Goal: Information Seeking & Learning: Learn about a topic

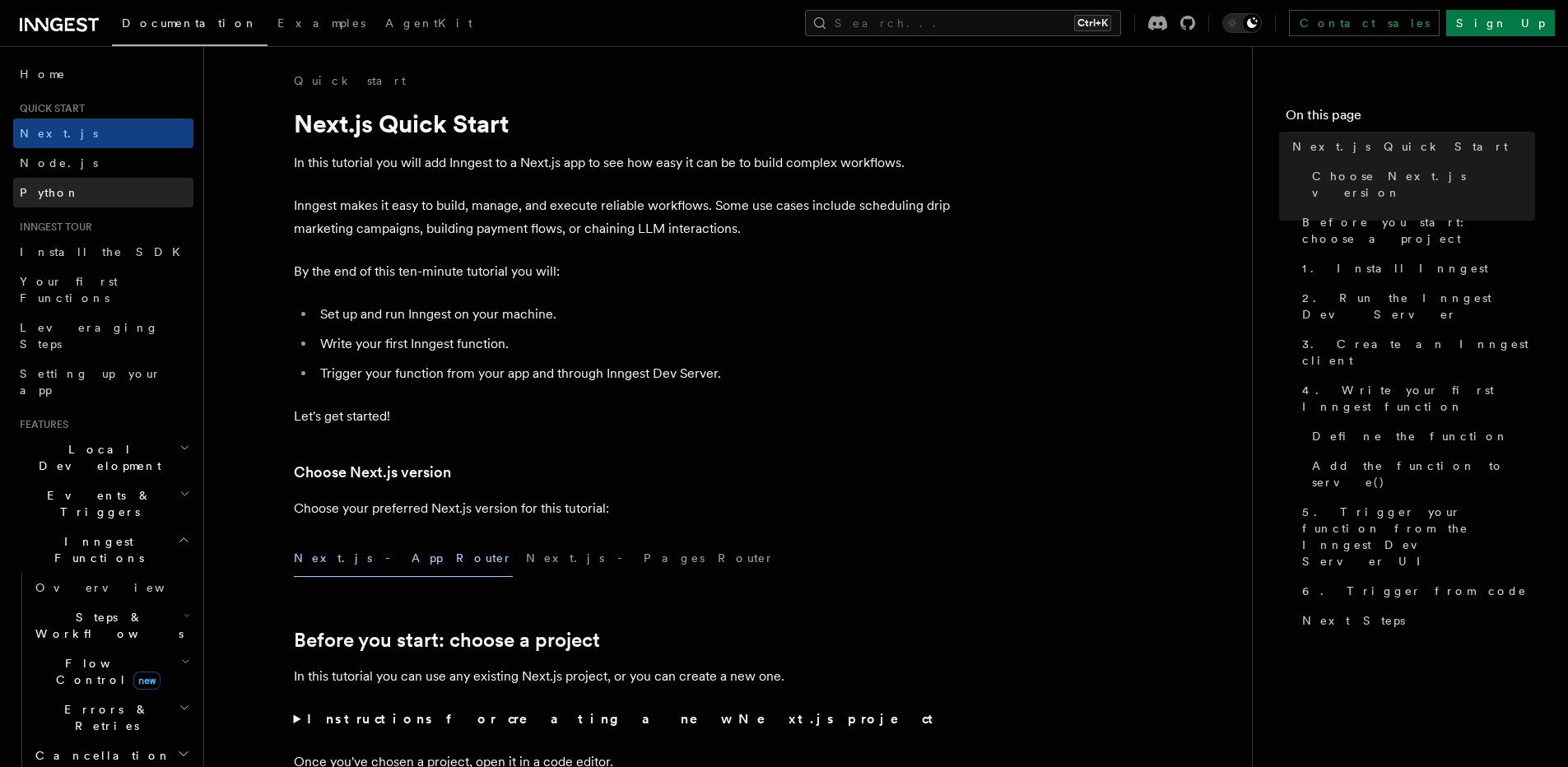
click at [60, 192] on link "Python" at bounding box center [103, 192] width 181 height 29
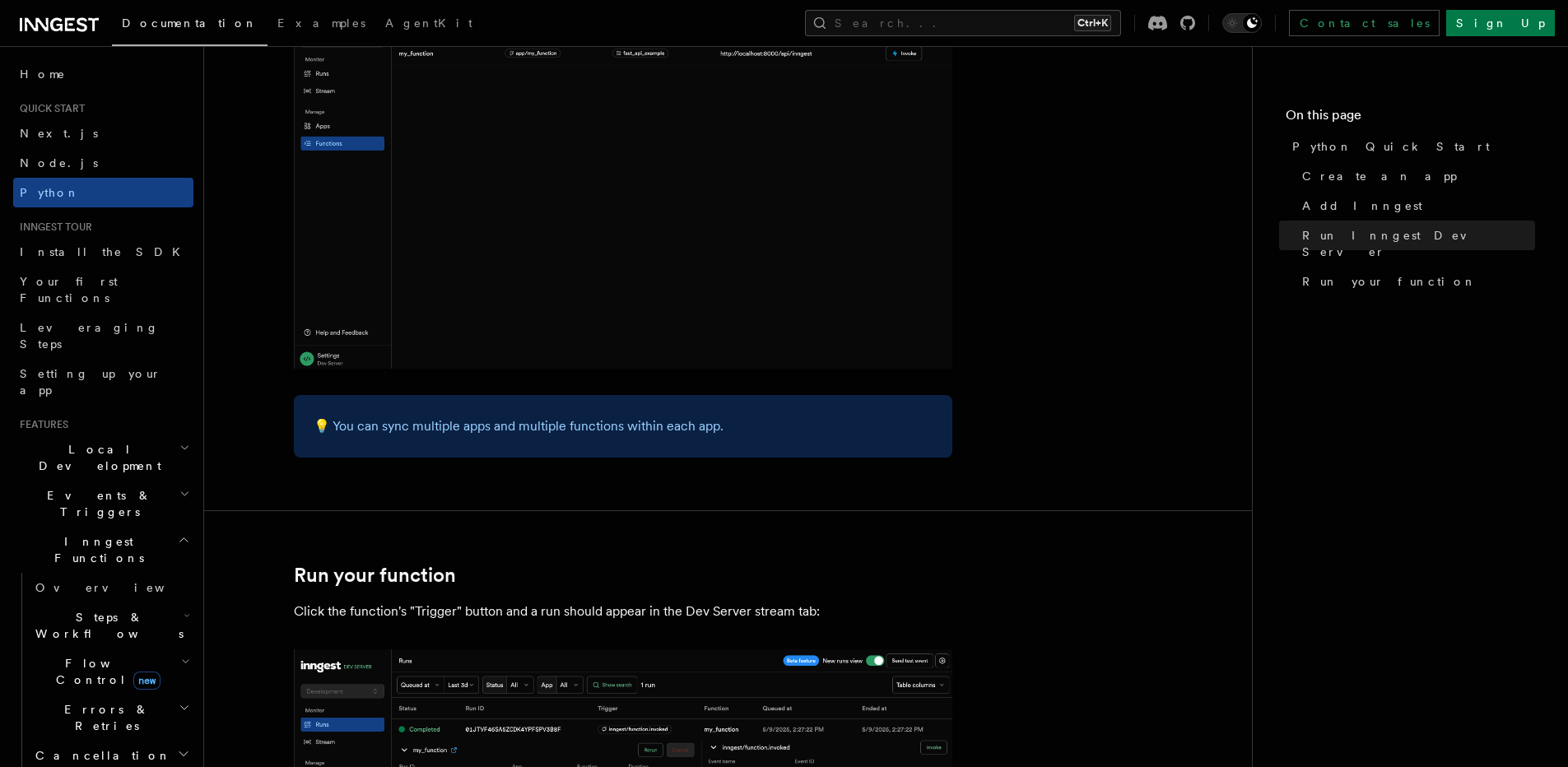
scroll to position [2885, 0]
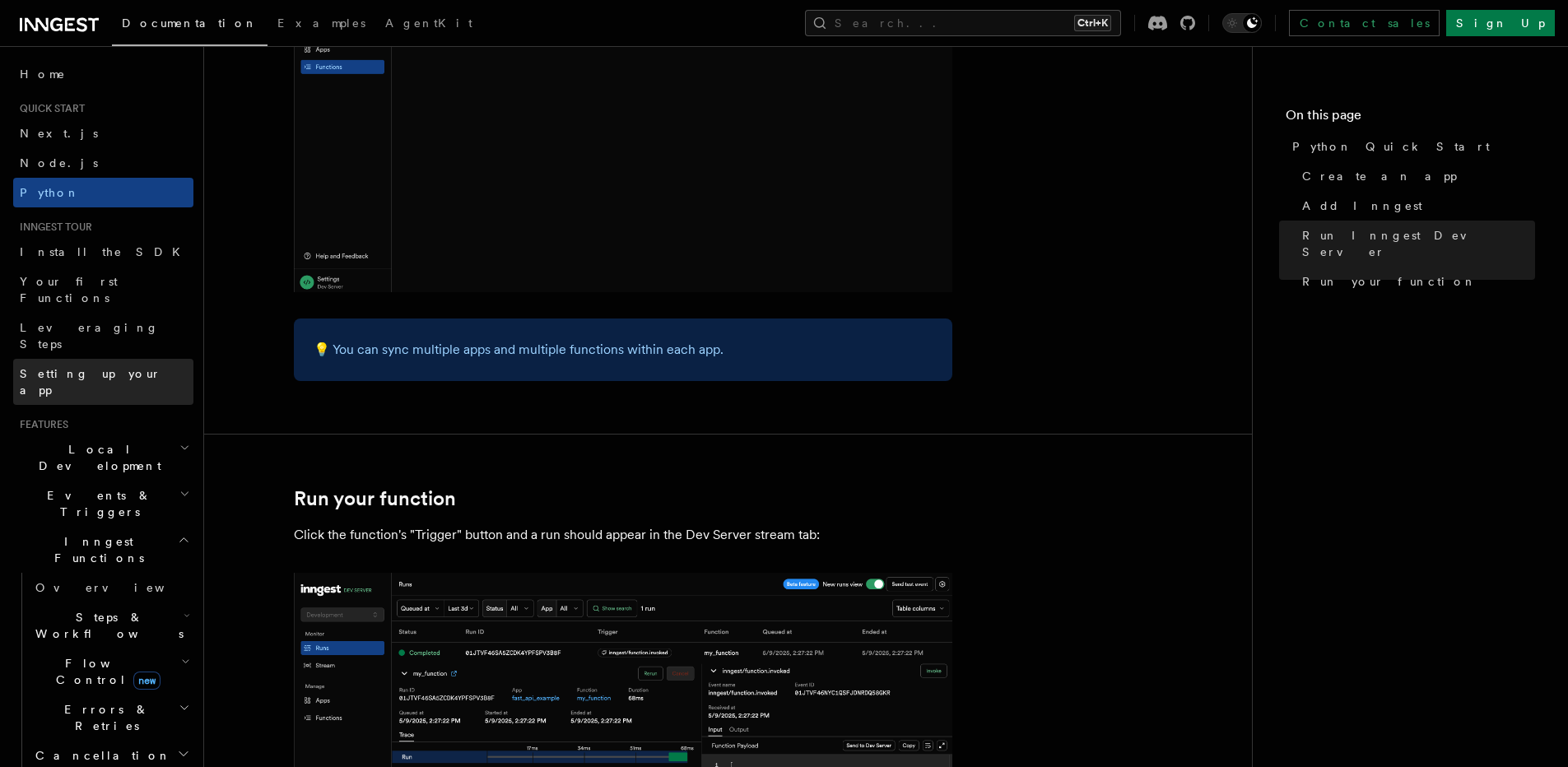
click at [98, 367] on span "Setting up your app" at bounding box center [91, 381] width 142 height 29
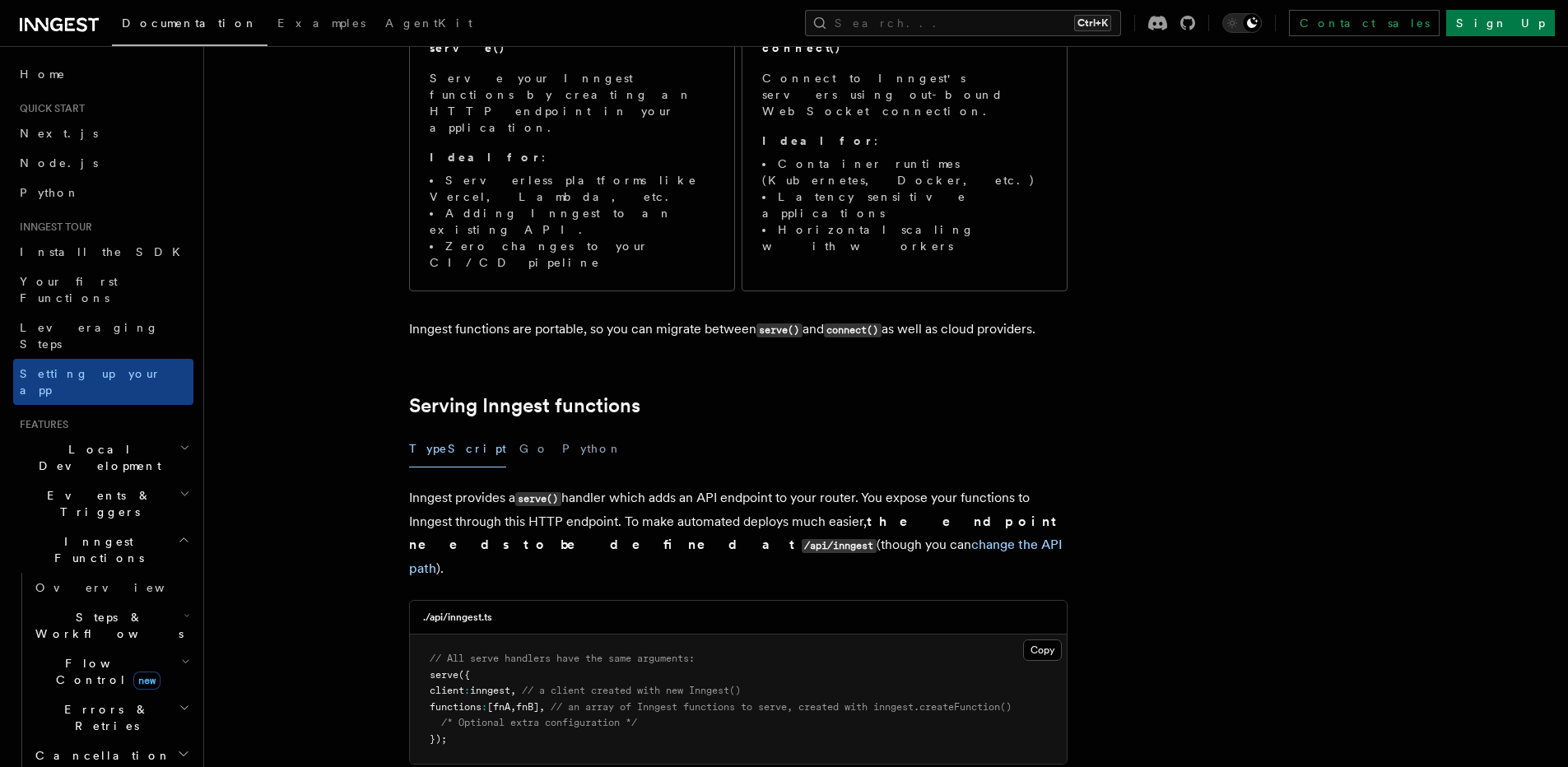
scroll to position [296, 0]
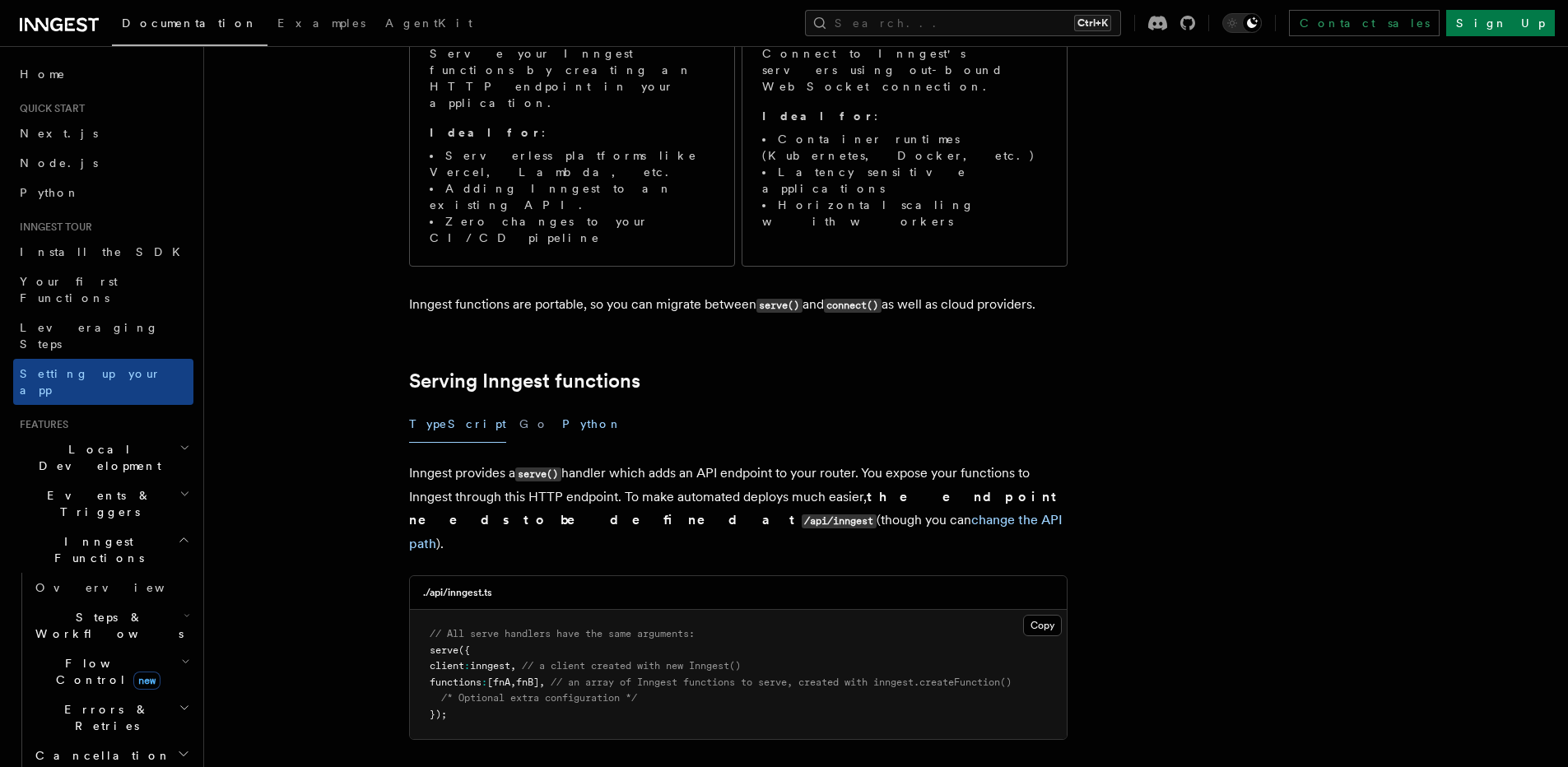
click at [562, 406] on button "Python" at bounding box center [592, 424] width 60 height 37
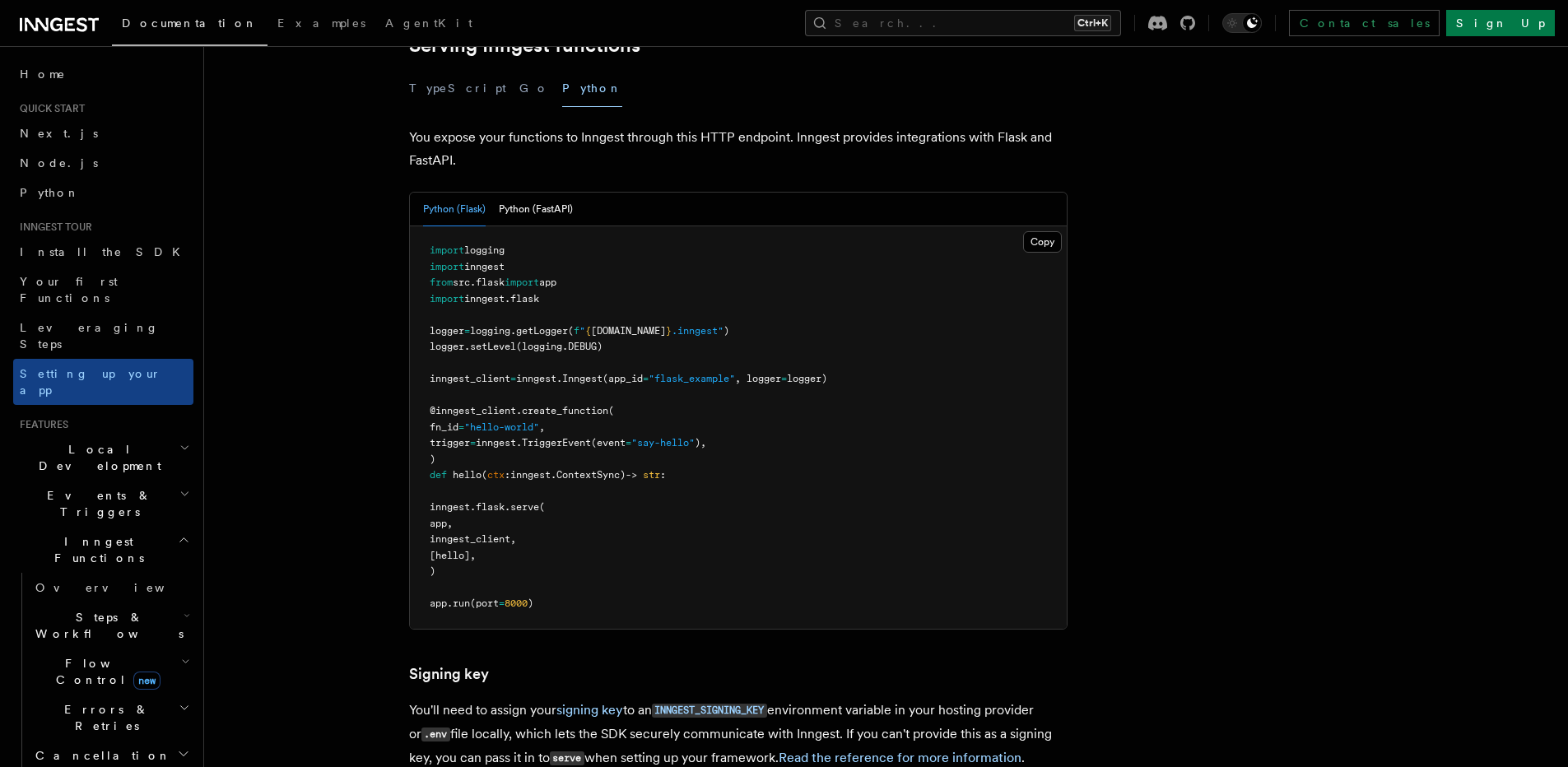
scroll to position [631, 0]
click at [559, 193] on button "Python (FastAPI)" at bounding box center [536, 210] width 74 height 34
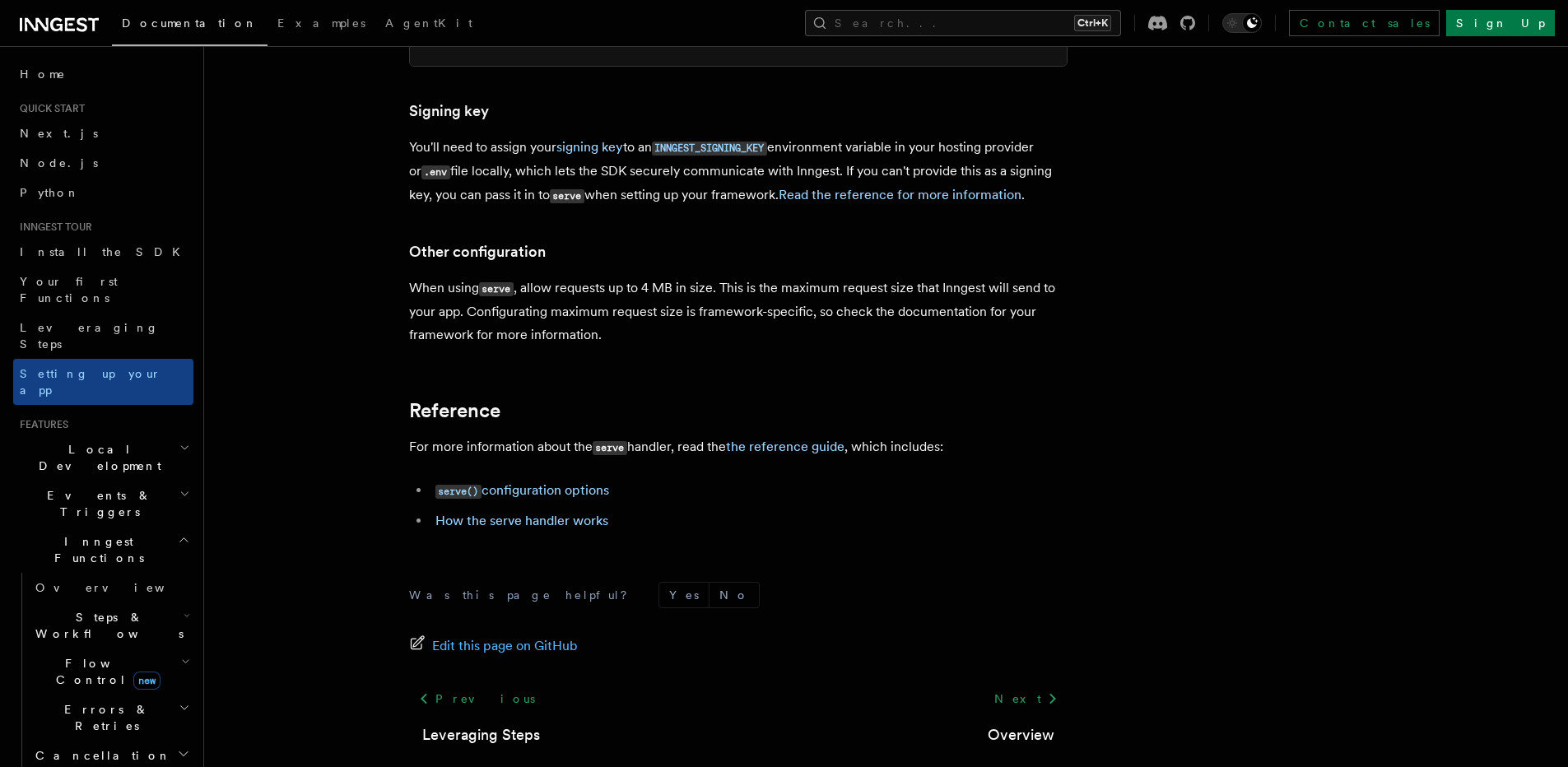
scroll to position [1206, 0]
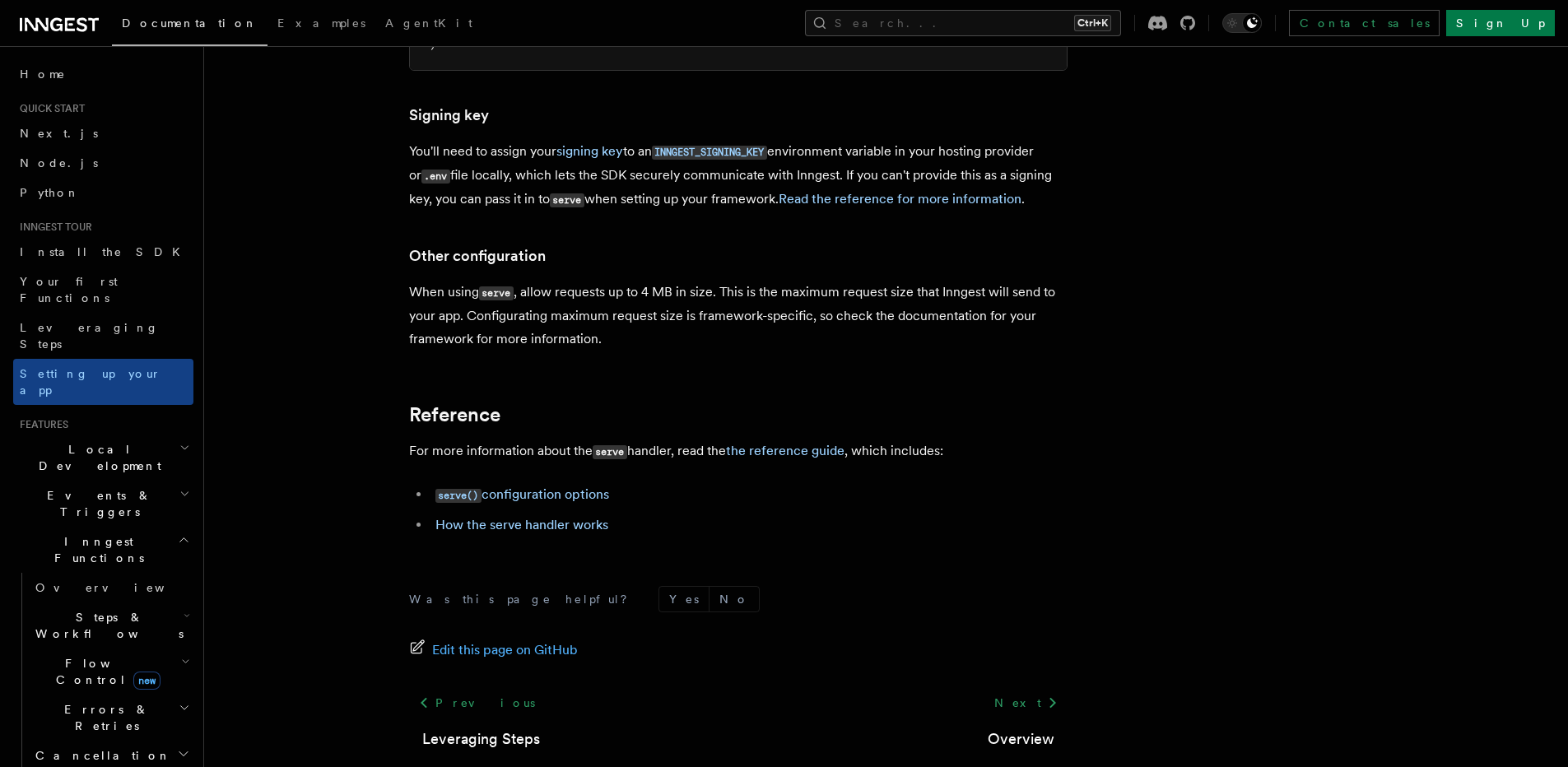
click at [109, 441] on span "Local Development" at bounding box center [97, 457] width 166 height 33
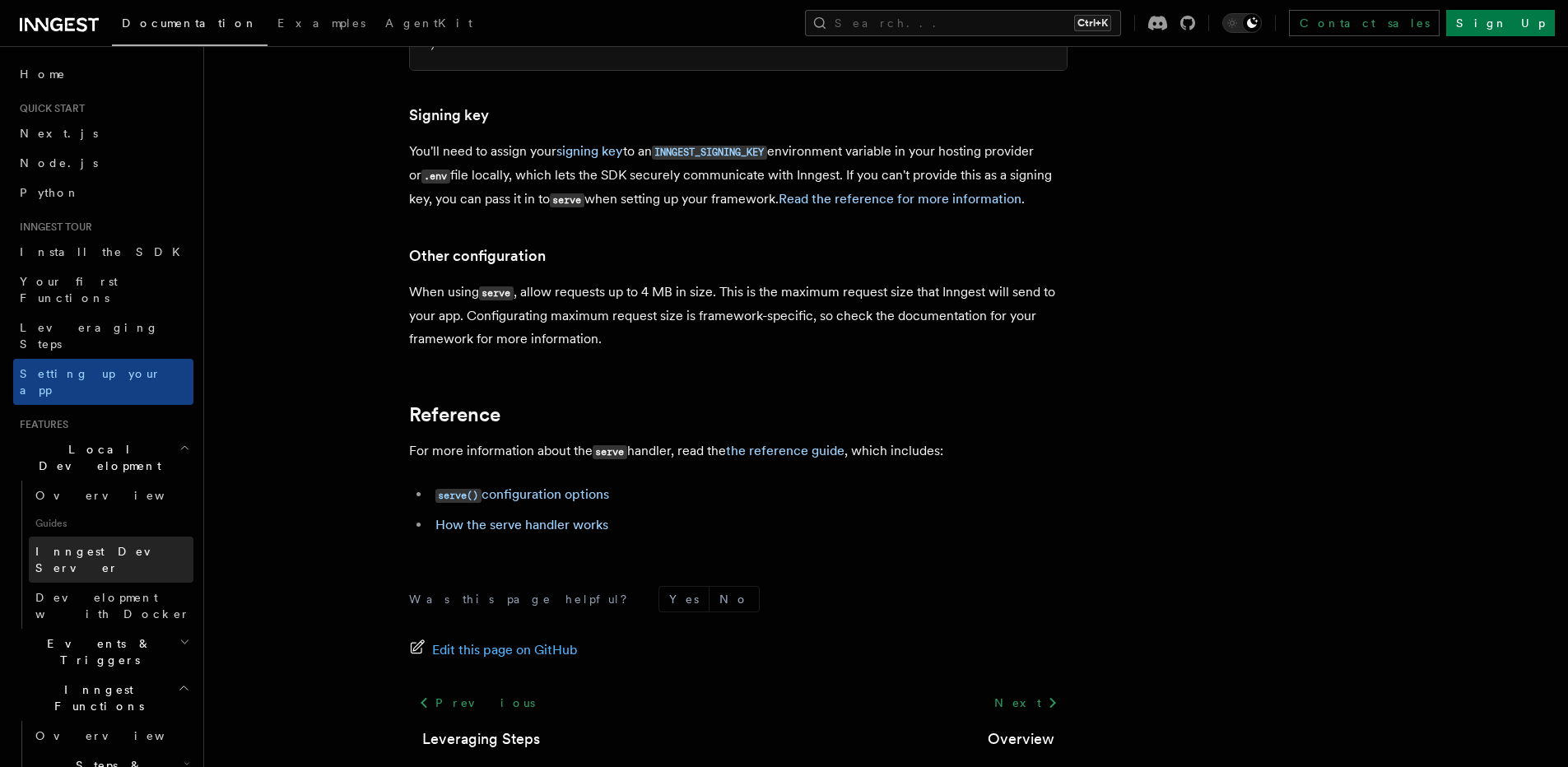
click at [80, 537] on link "Inngest Dev Server" at bounding box center [111, 559] width 165 height 46
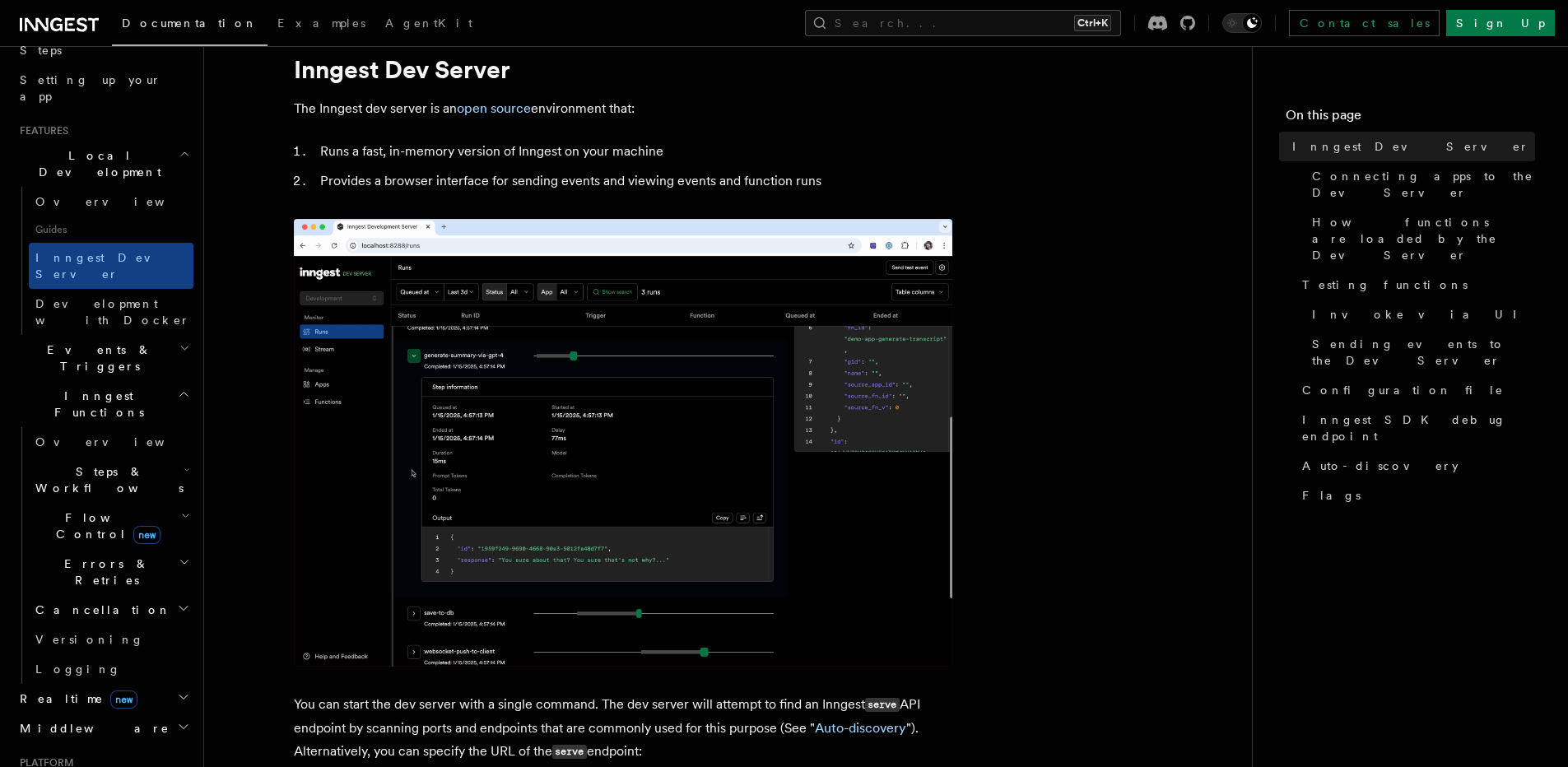
scroll to position [665, 0]
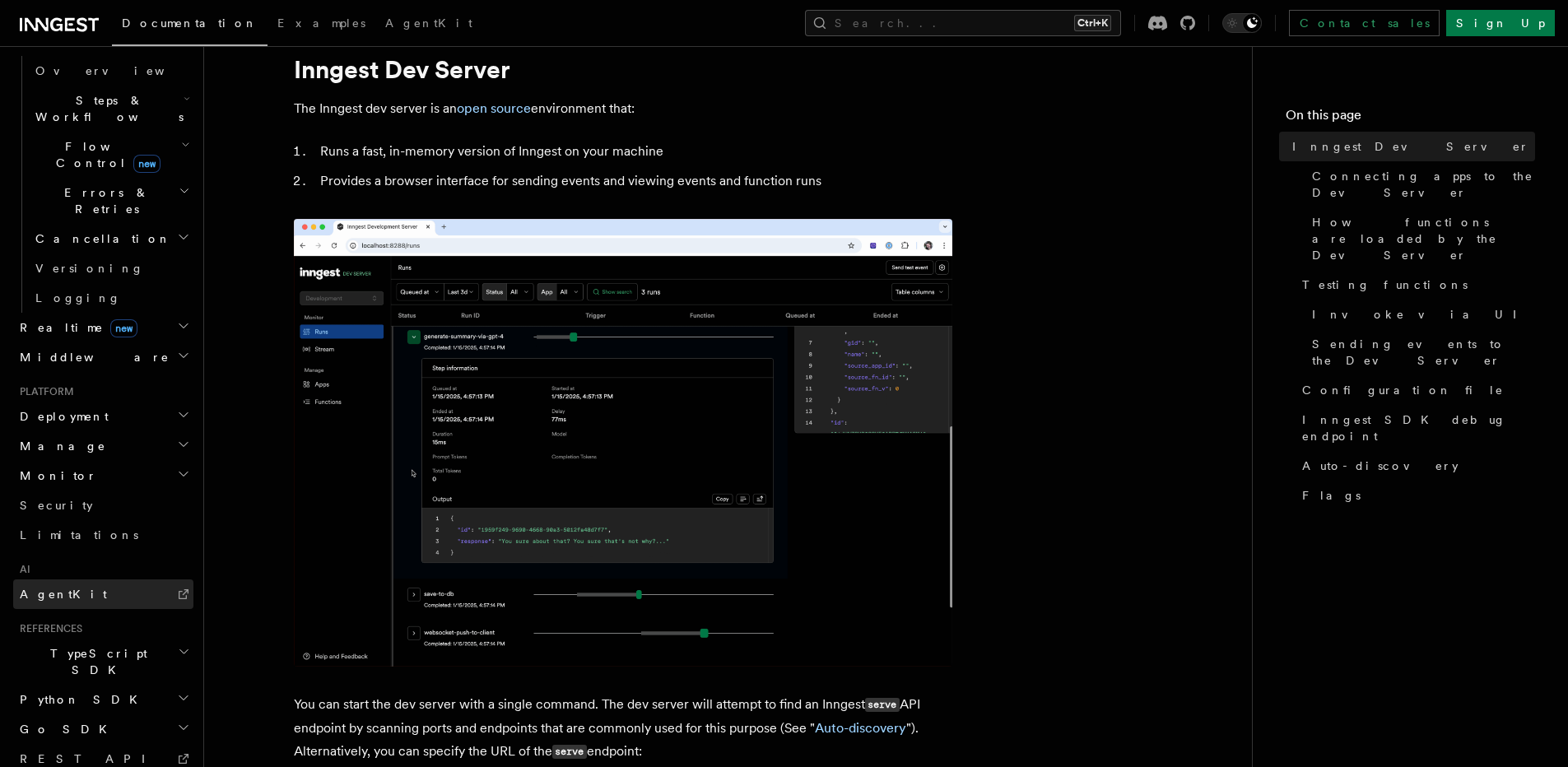
click at [79, 580] on link "AgentKit" at bounding box center [103, 594] width 181 height 29
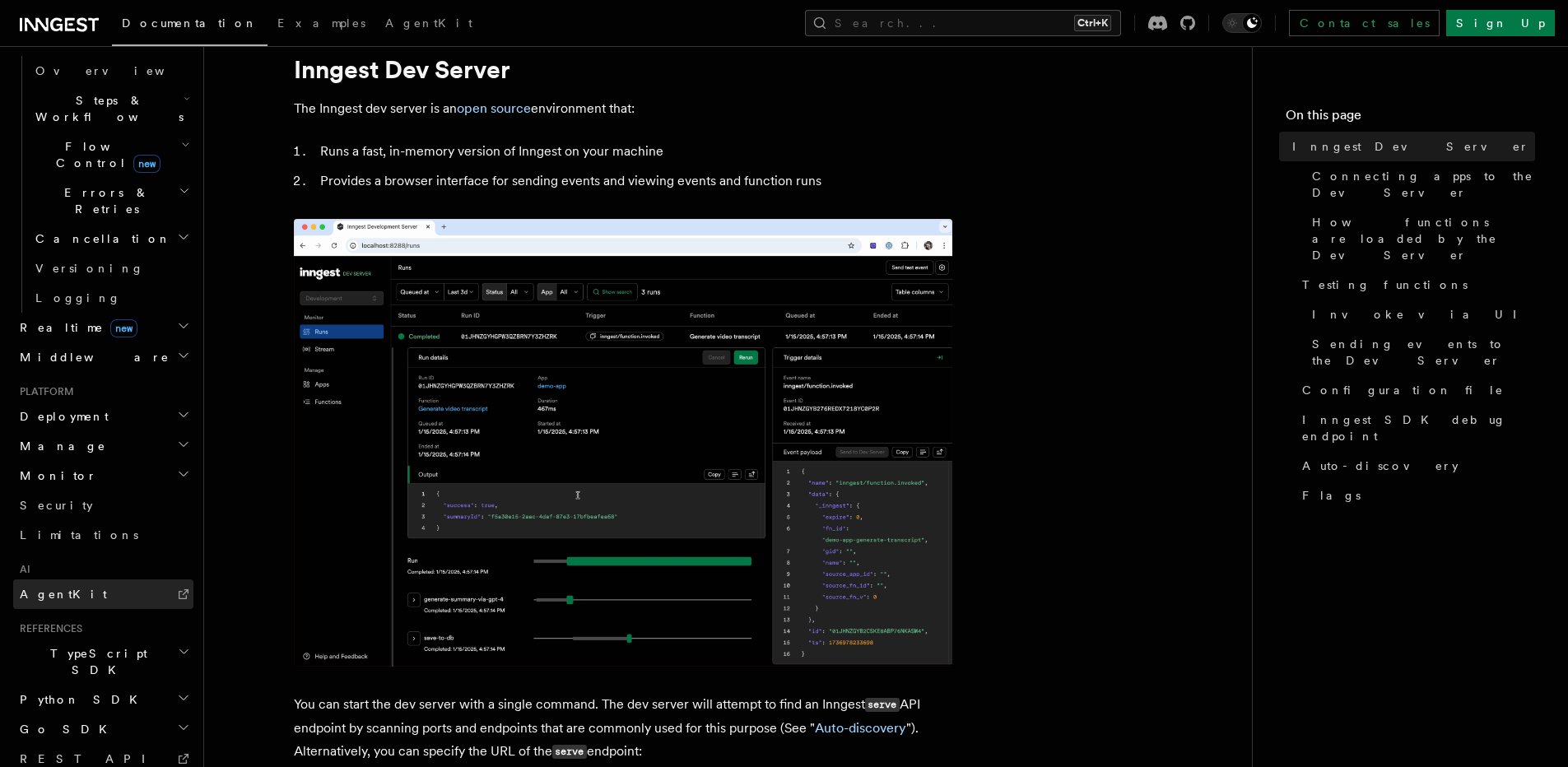
click at [54, 586] on span "AgentKit" at bounding box center [64, 595] width 87 height 17
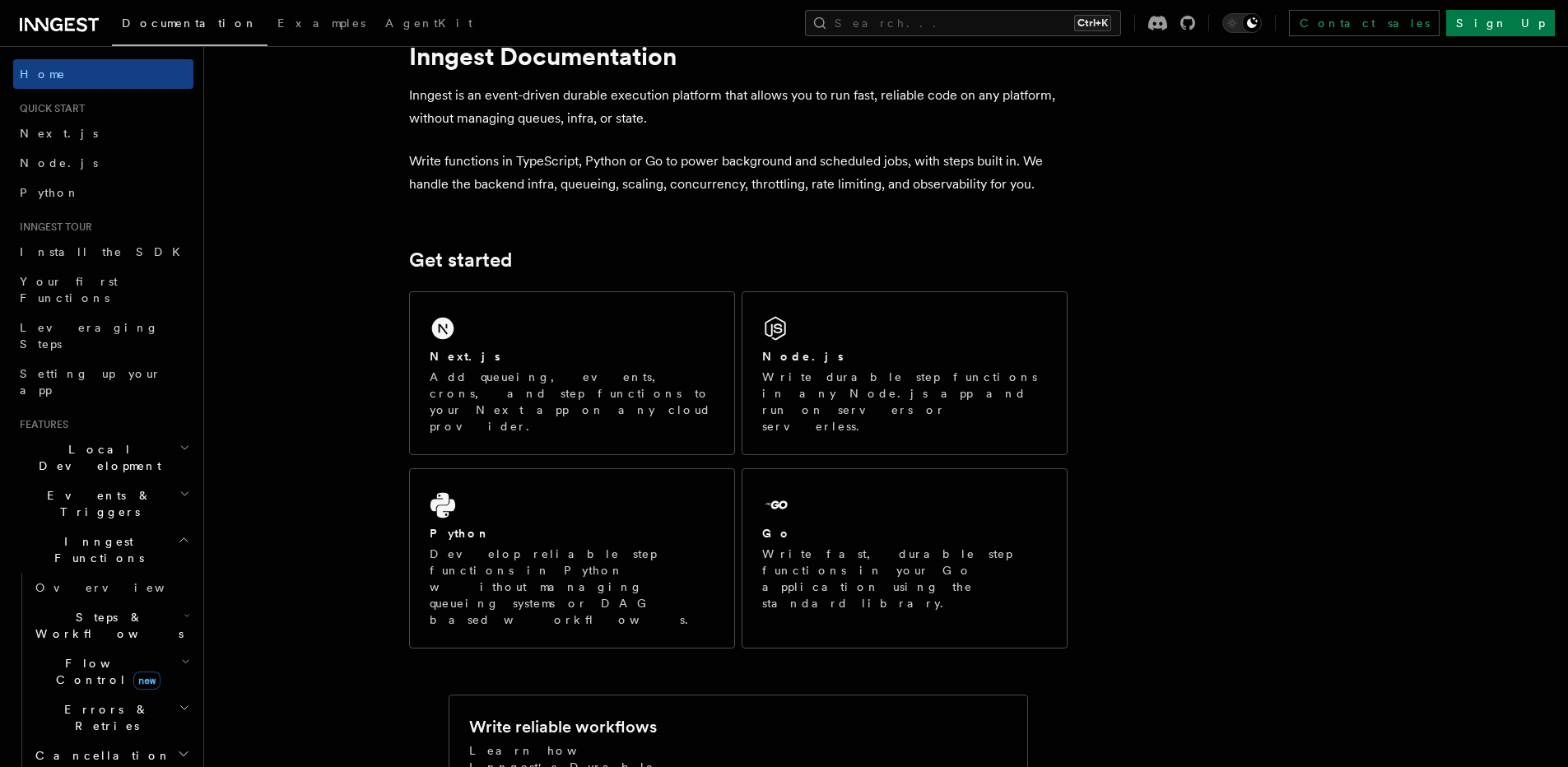
scroll to position [156, 0]
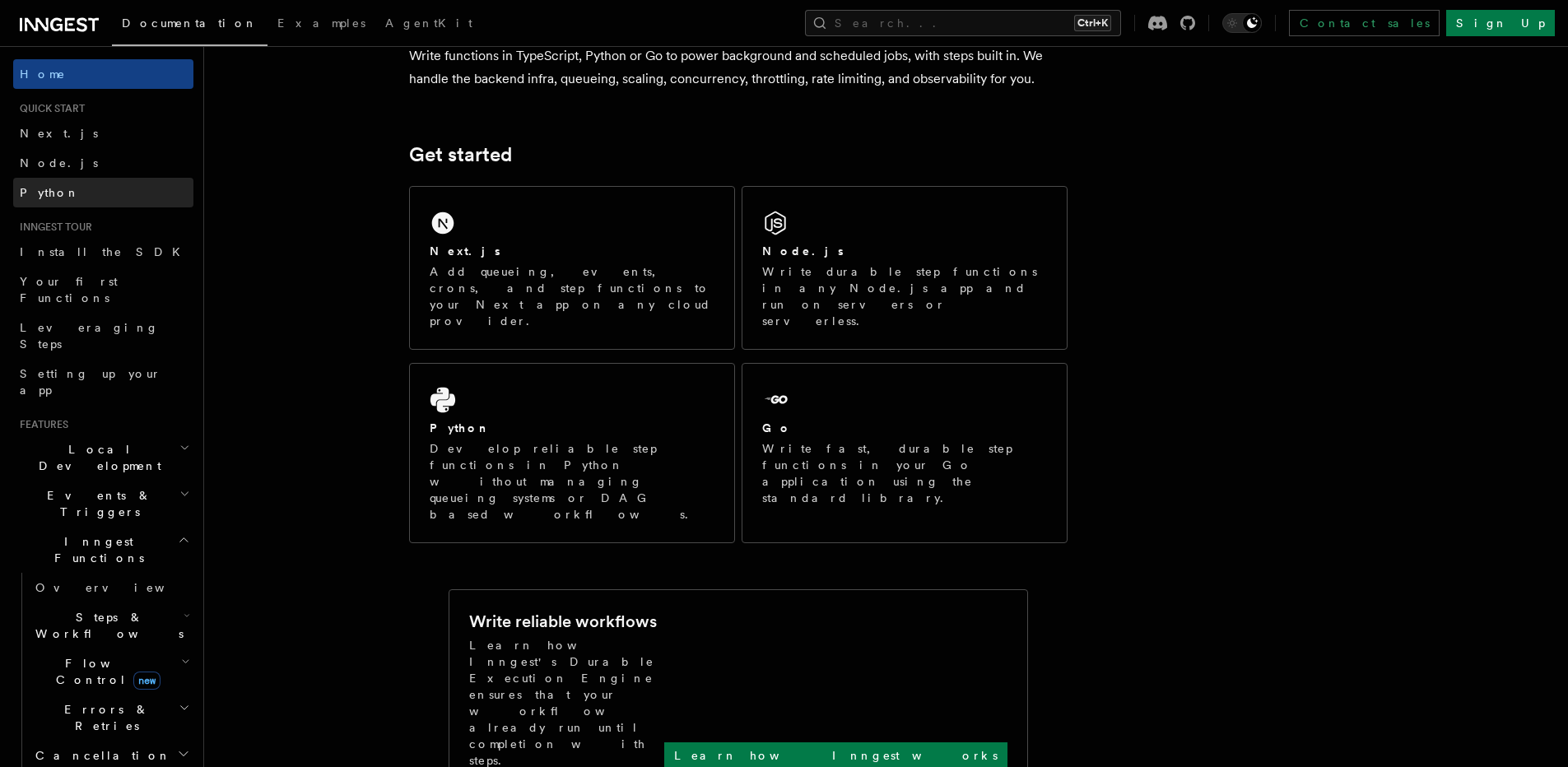
click at [49, 202] on link "Python" at bounding box center [103, 192] width 181 height 29
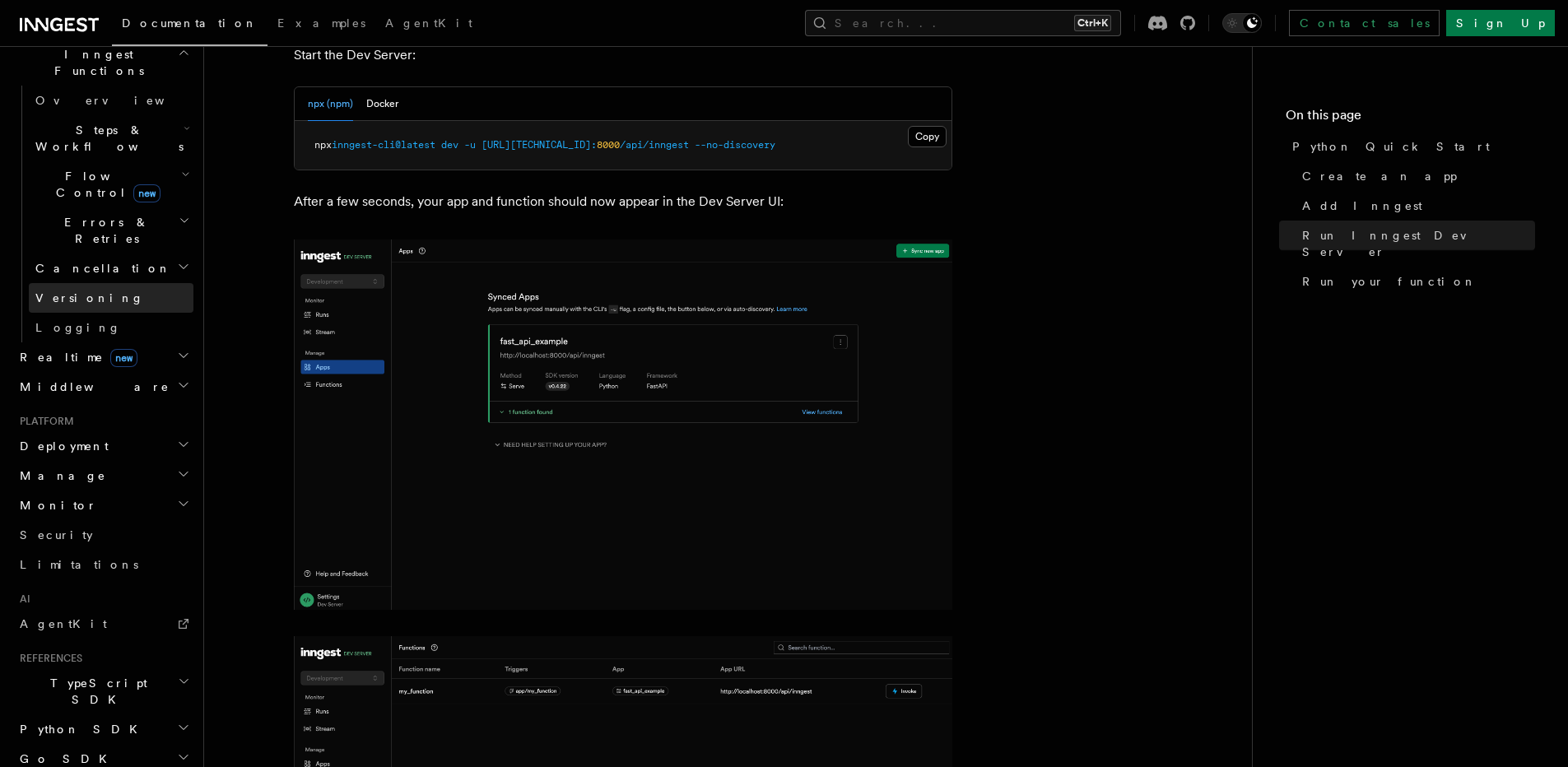
scroll to position [517, 0]
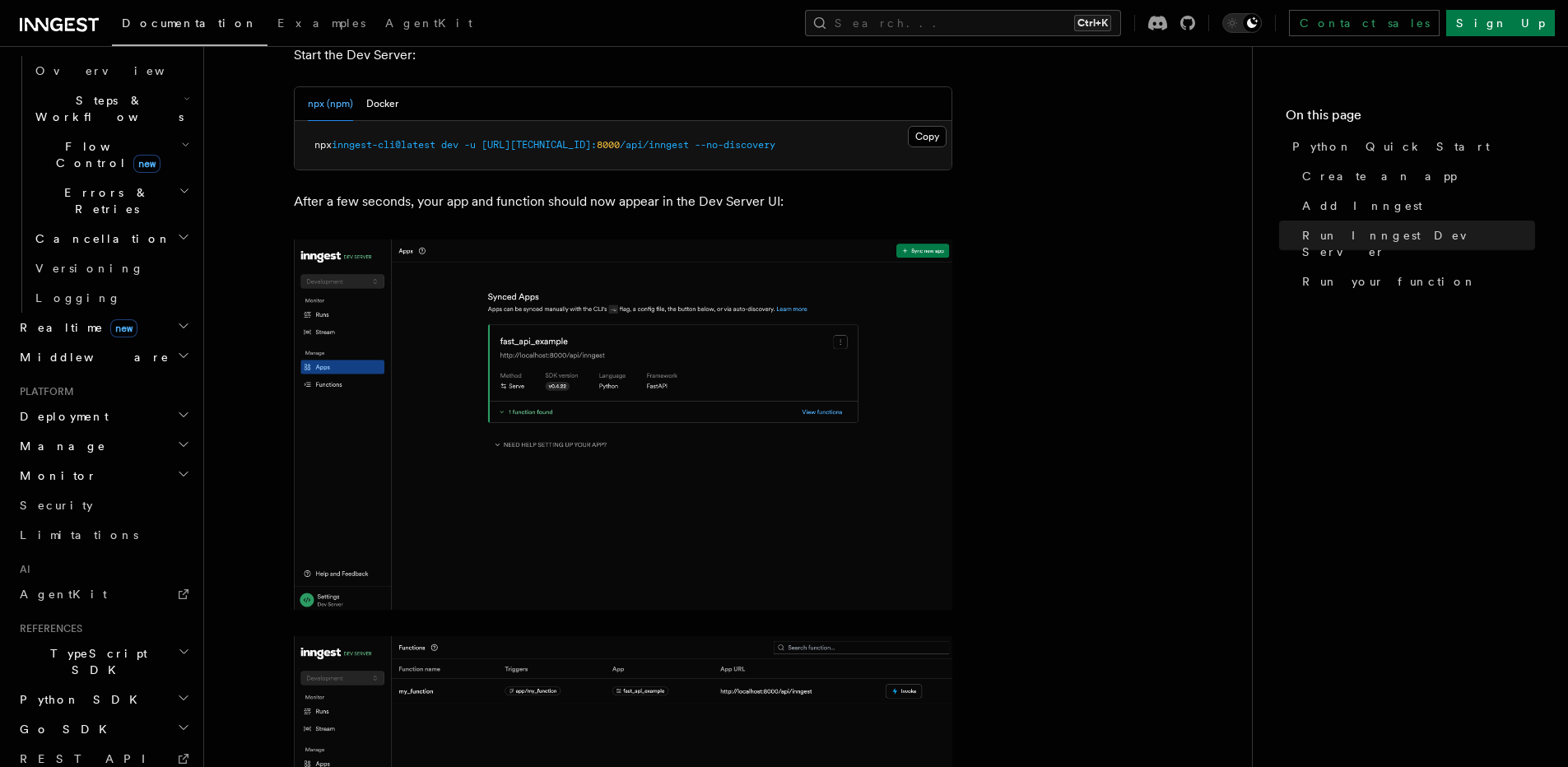
click at [63, 691] on span "Python SDK" at bounding box center [81, 700] width 134 height 17
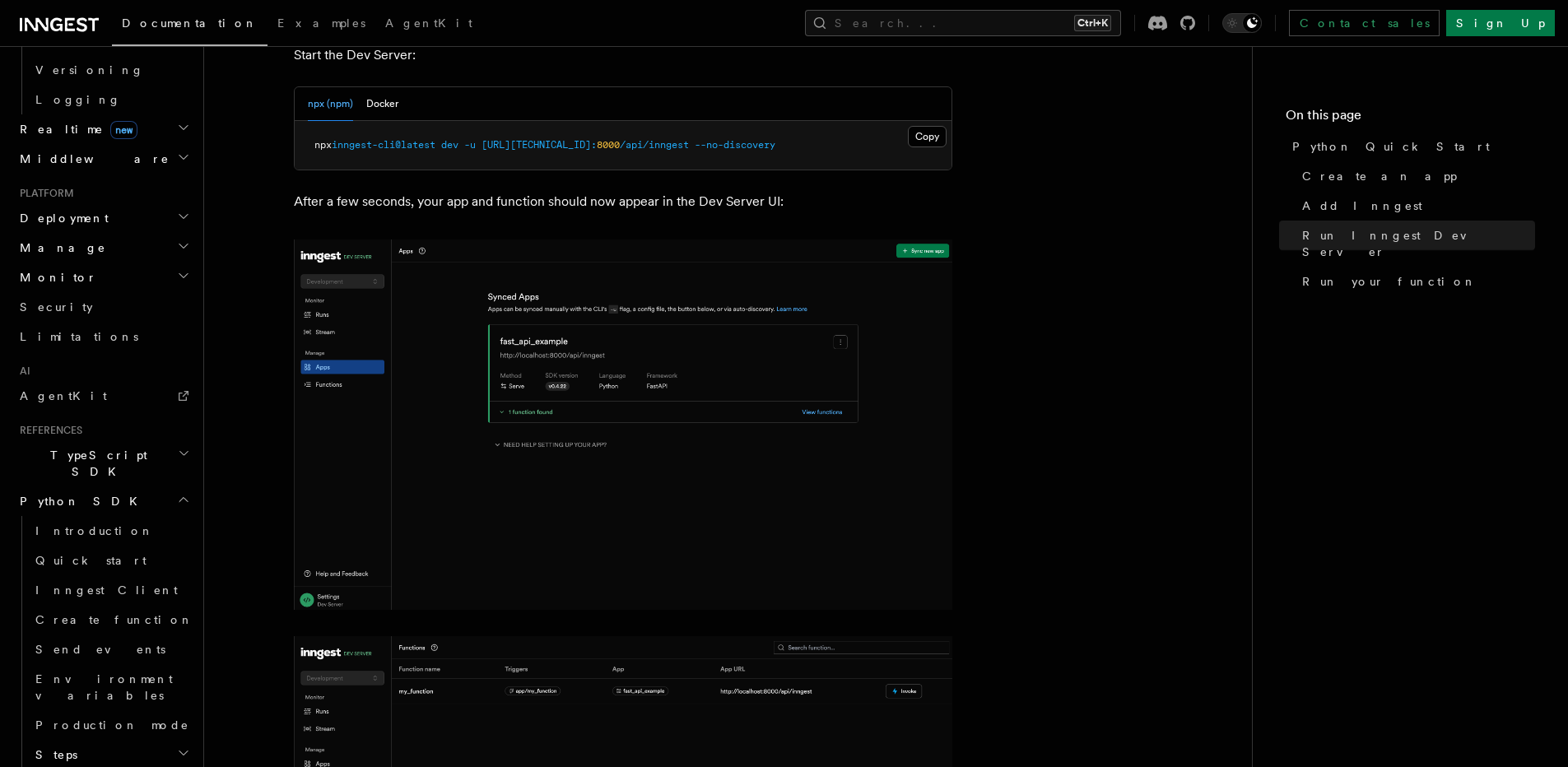
scroll to position [727, 0]
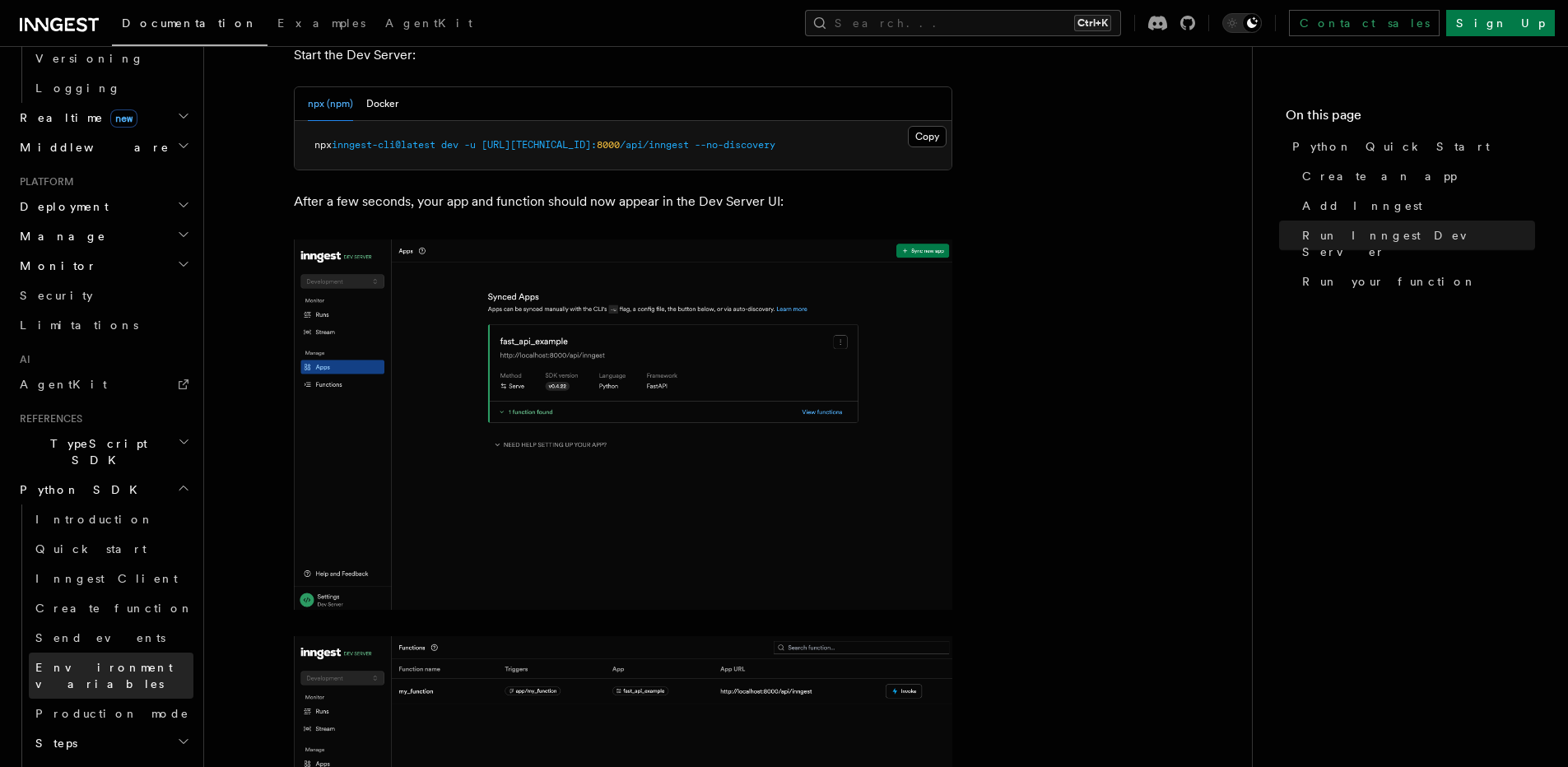
click at [84, 661] on span "Environment variables" at bounding box center [104, 675] width 138 height 29
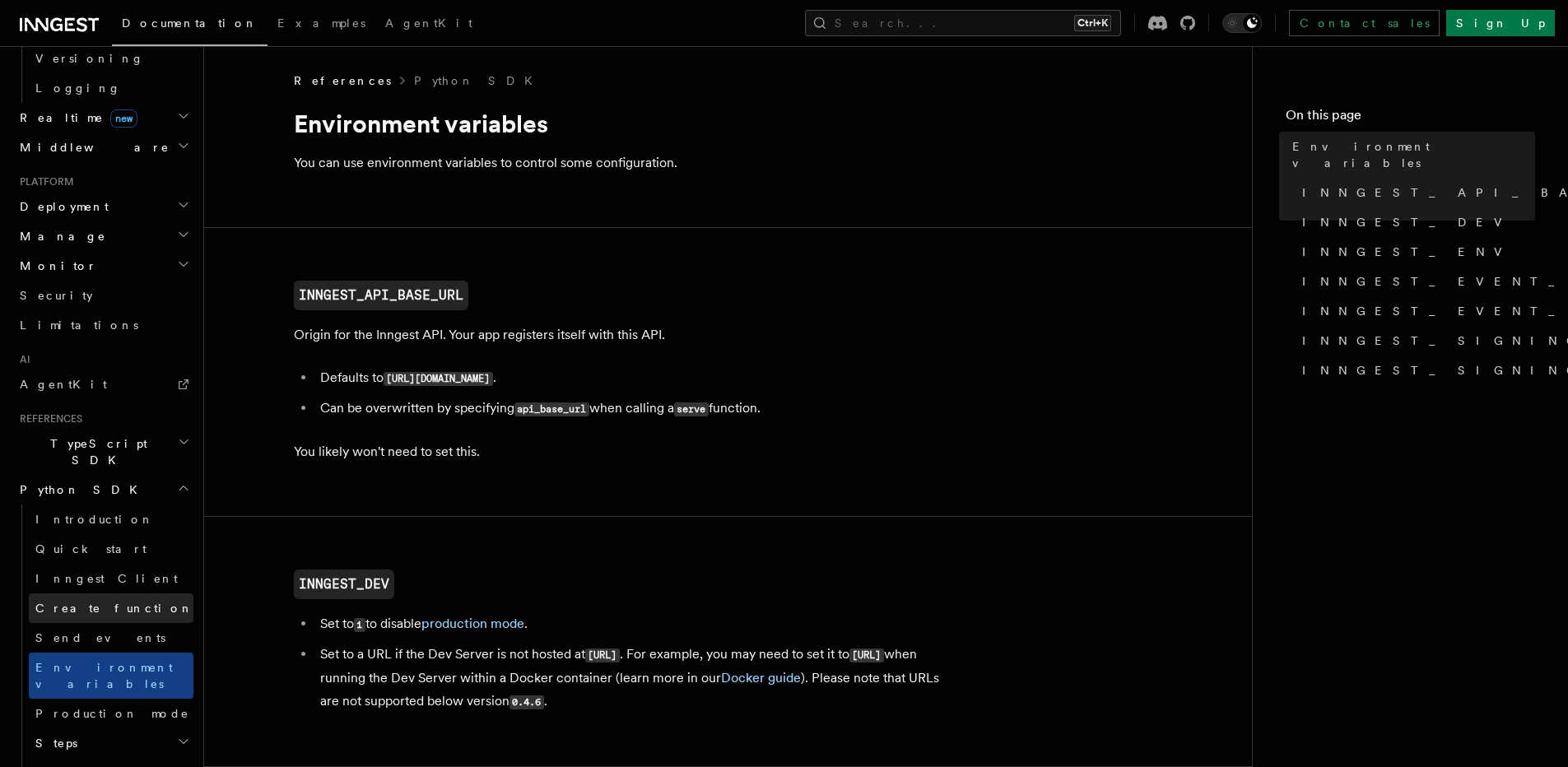
click at [90, 593] on link "Create function" at bounding box center [111, 607] width 165 height 29
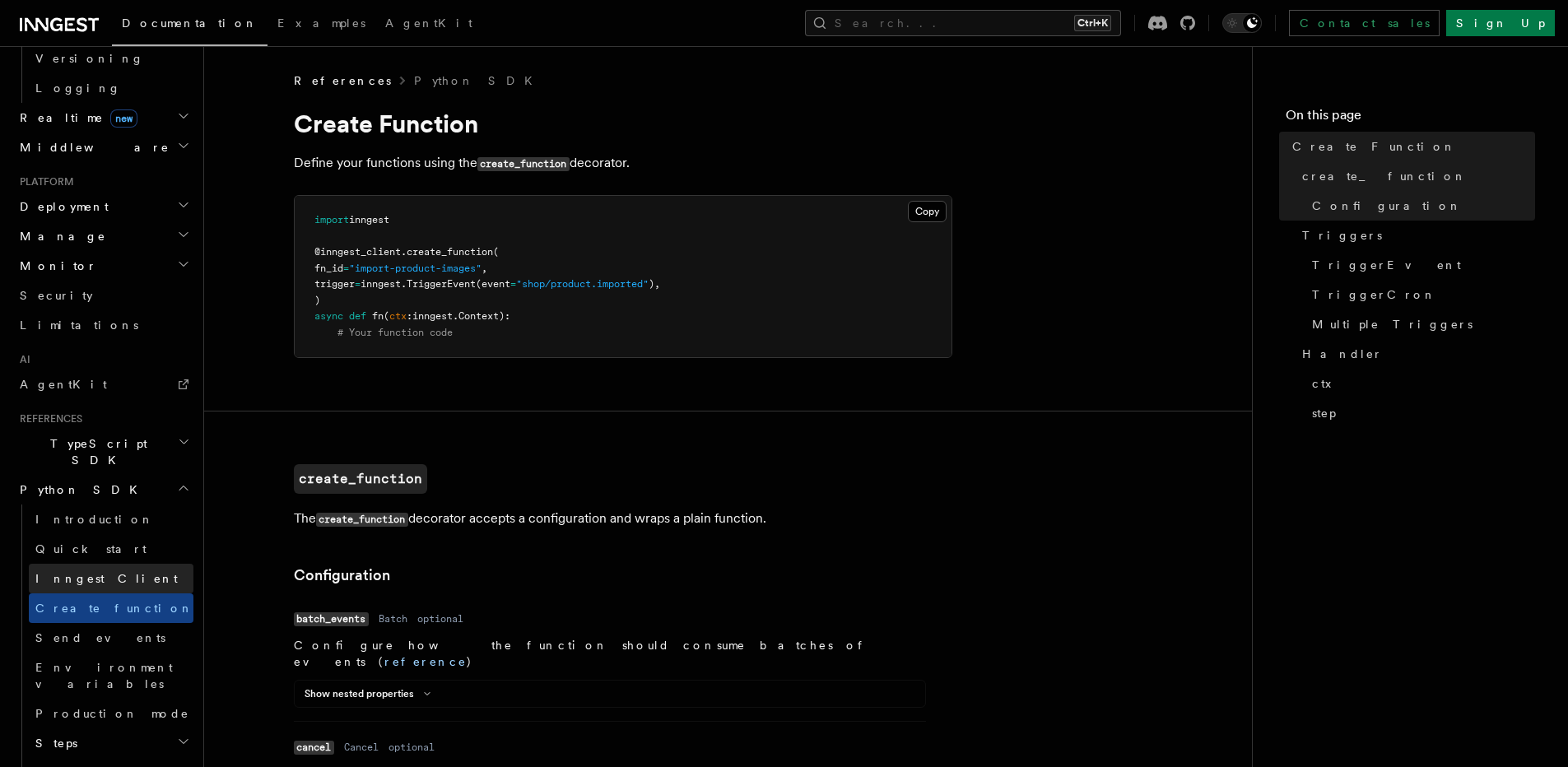
click at [85, 572] on span "Inngest Client" at bounding box center [107, 579] width 143 height 13
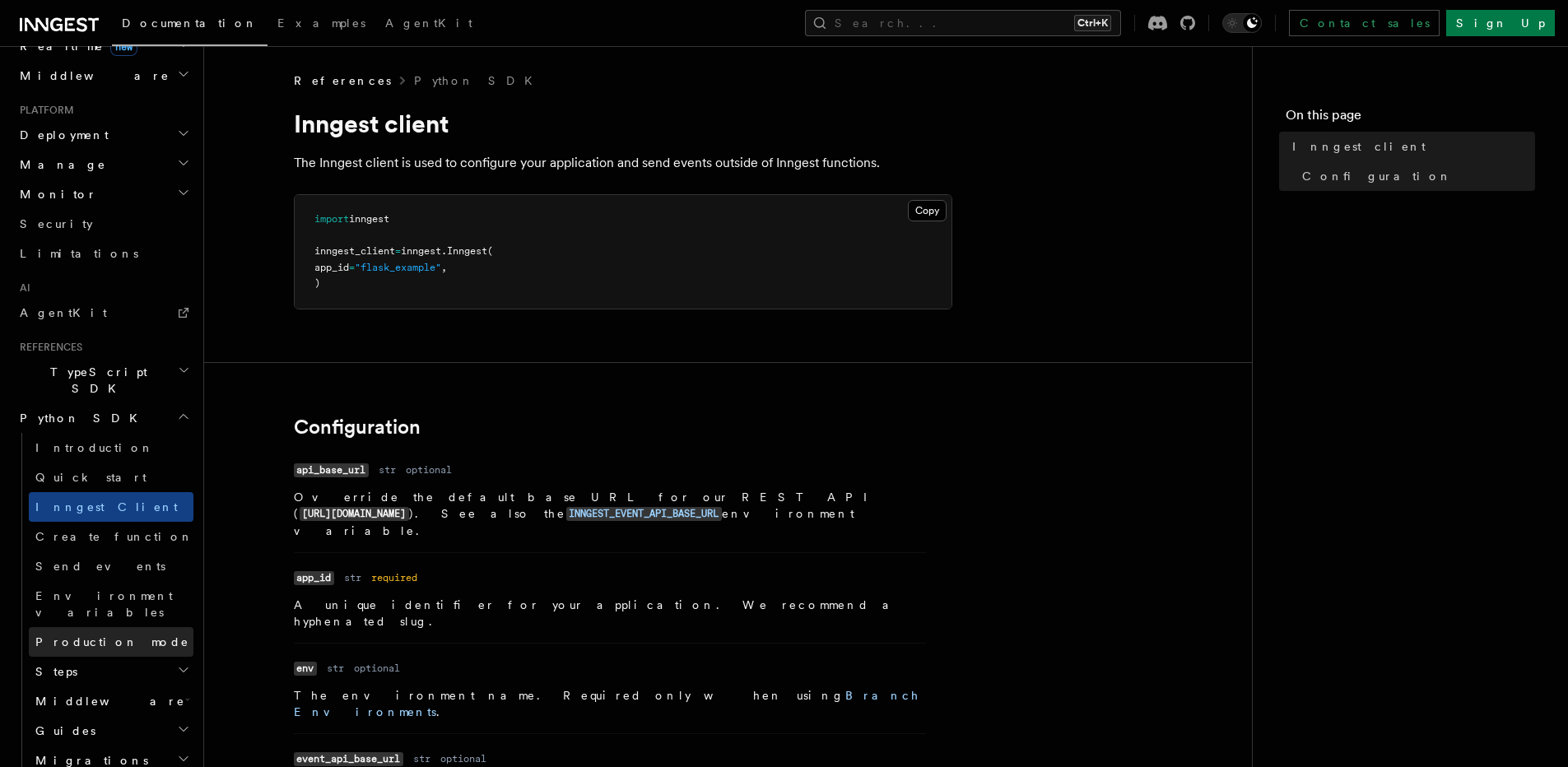
scroll to position [813, 0]
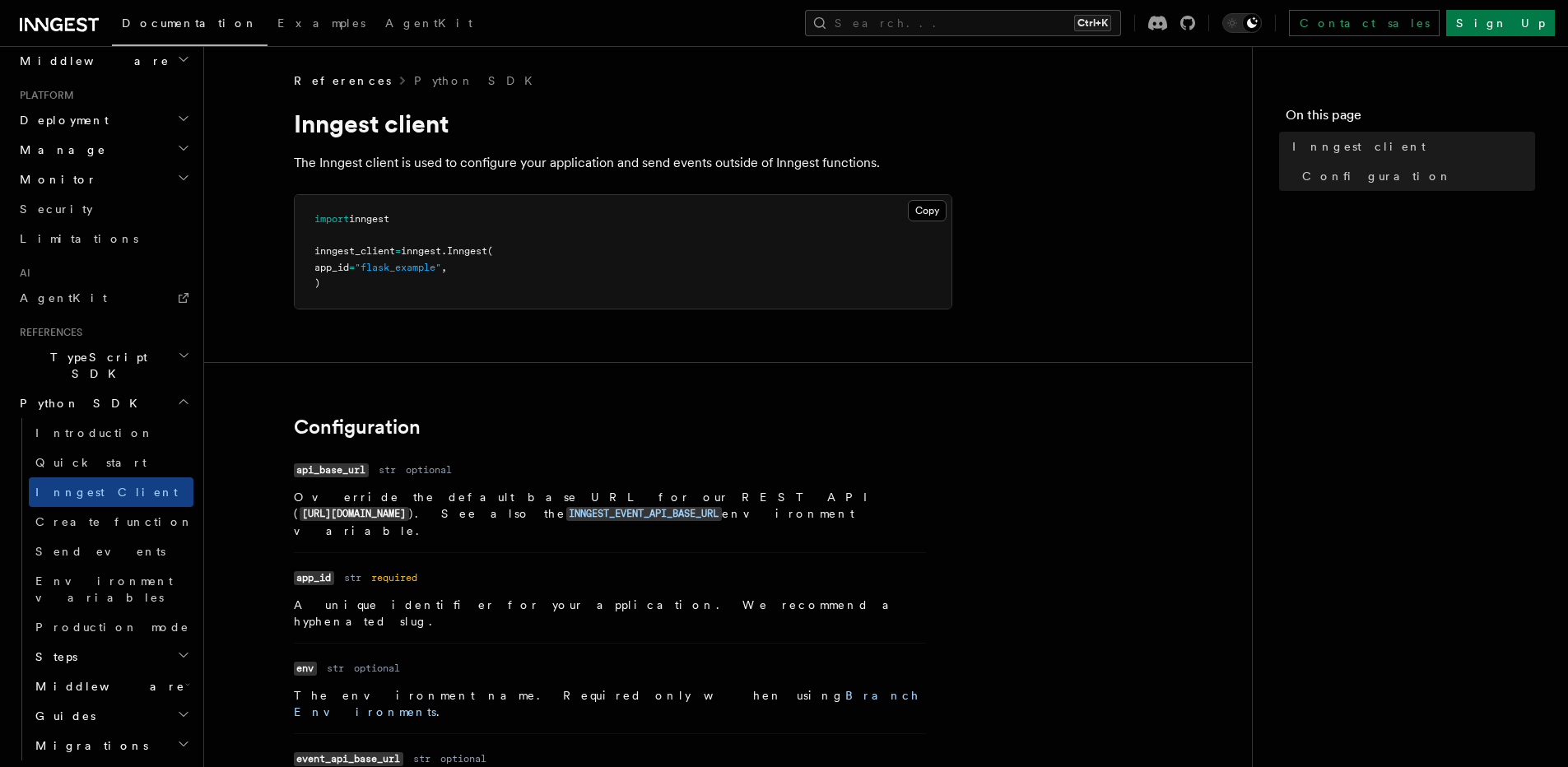
click at [67, 642] on h2 "Steps" at bounding box center [111, 656] width 165 height 29
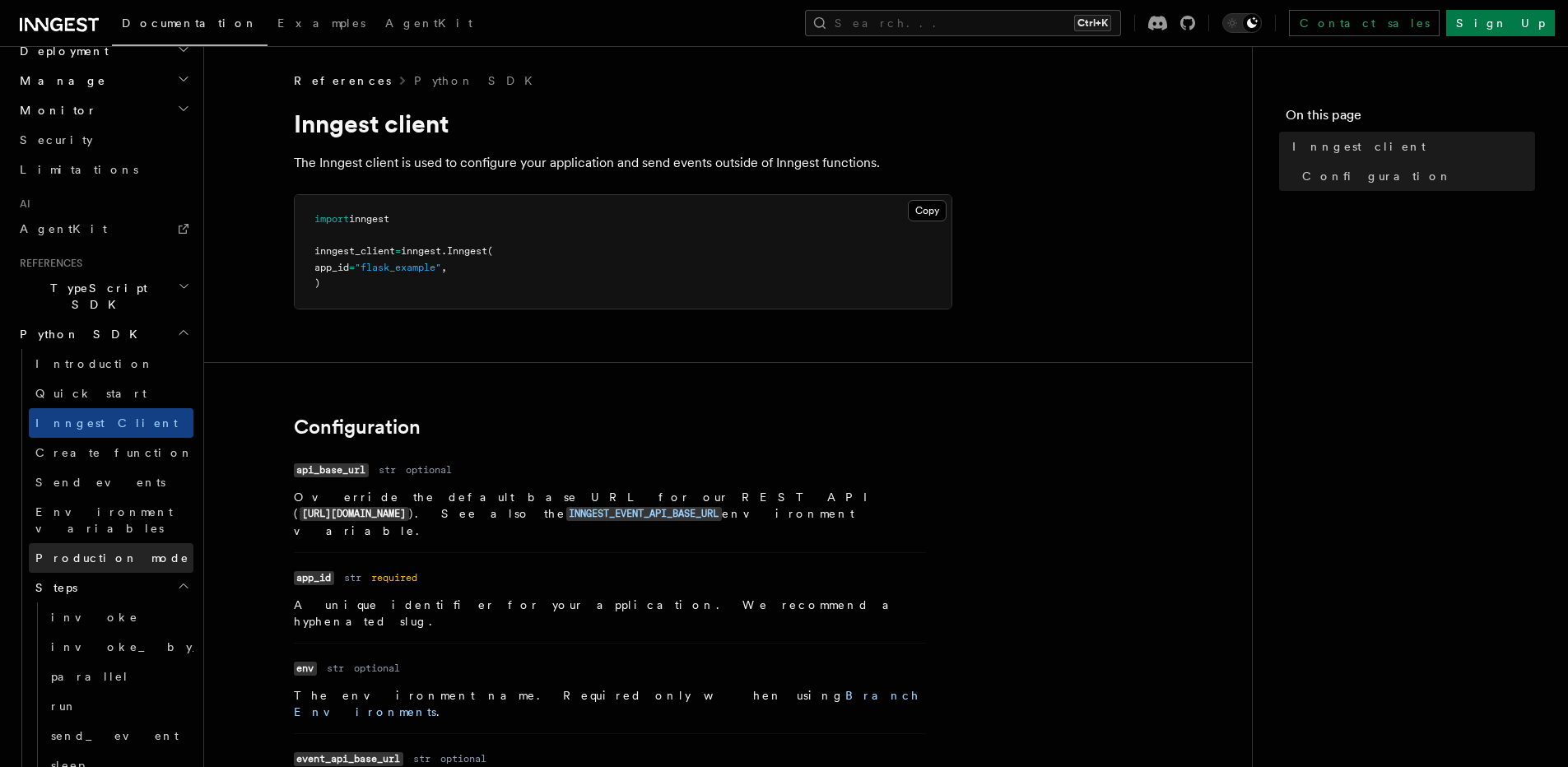
scroll to position [883, 0]
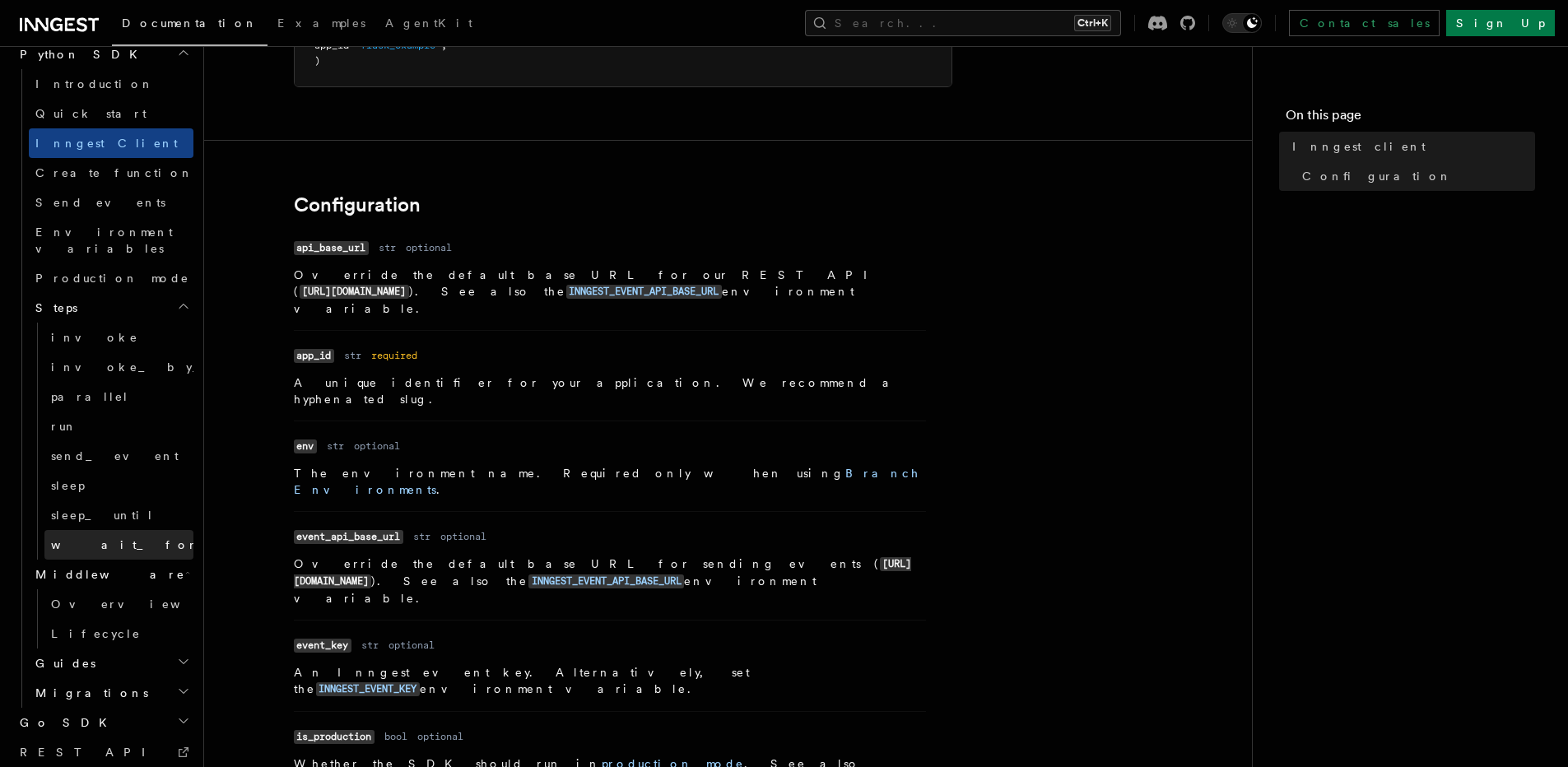
scroll to position [1172, 0]
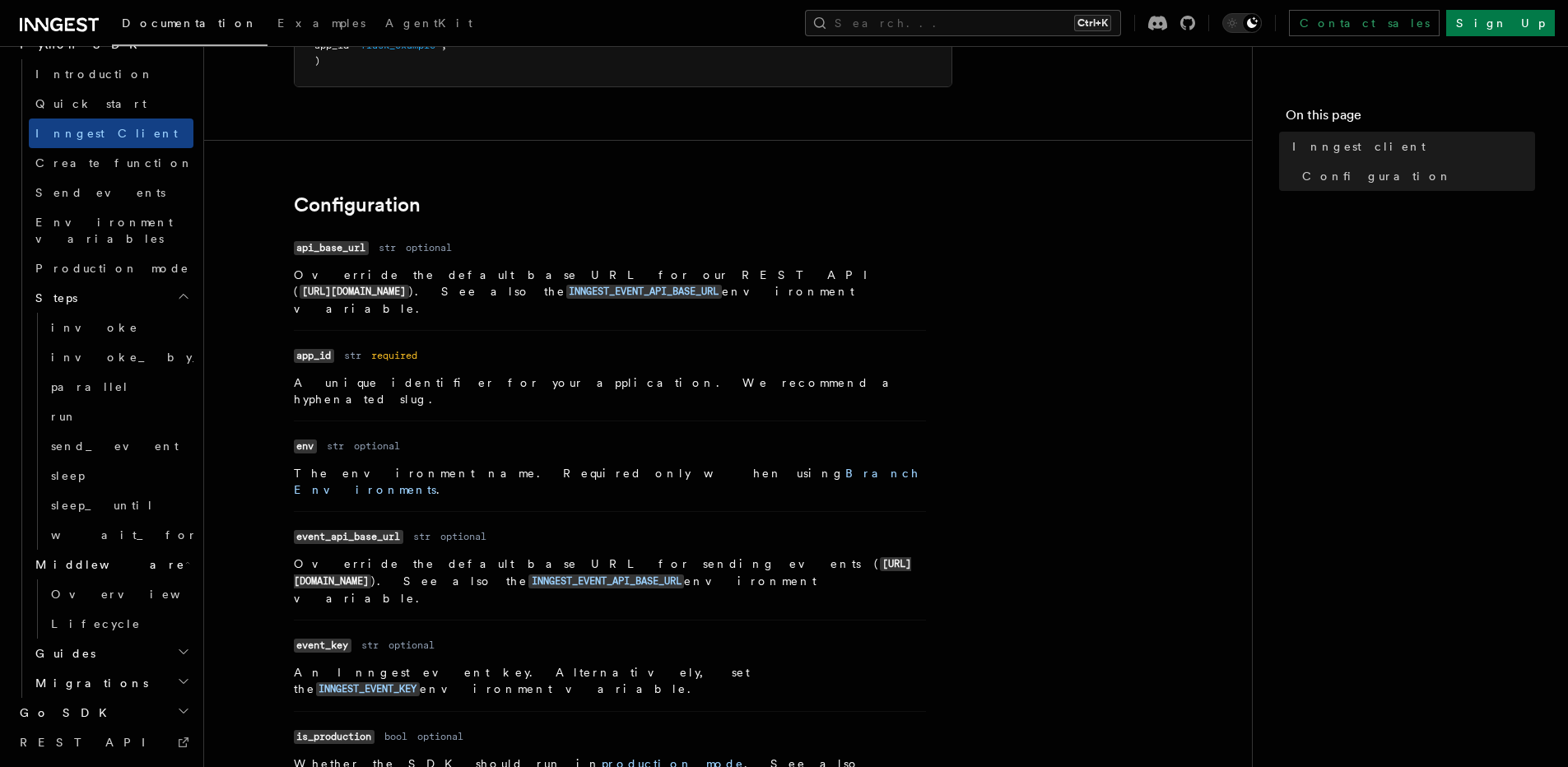
click at [45, 645] on span "Guides" at bounding box center [61, 654] width 66 height 17
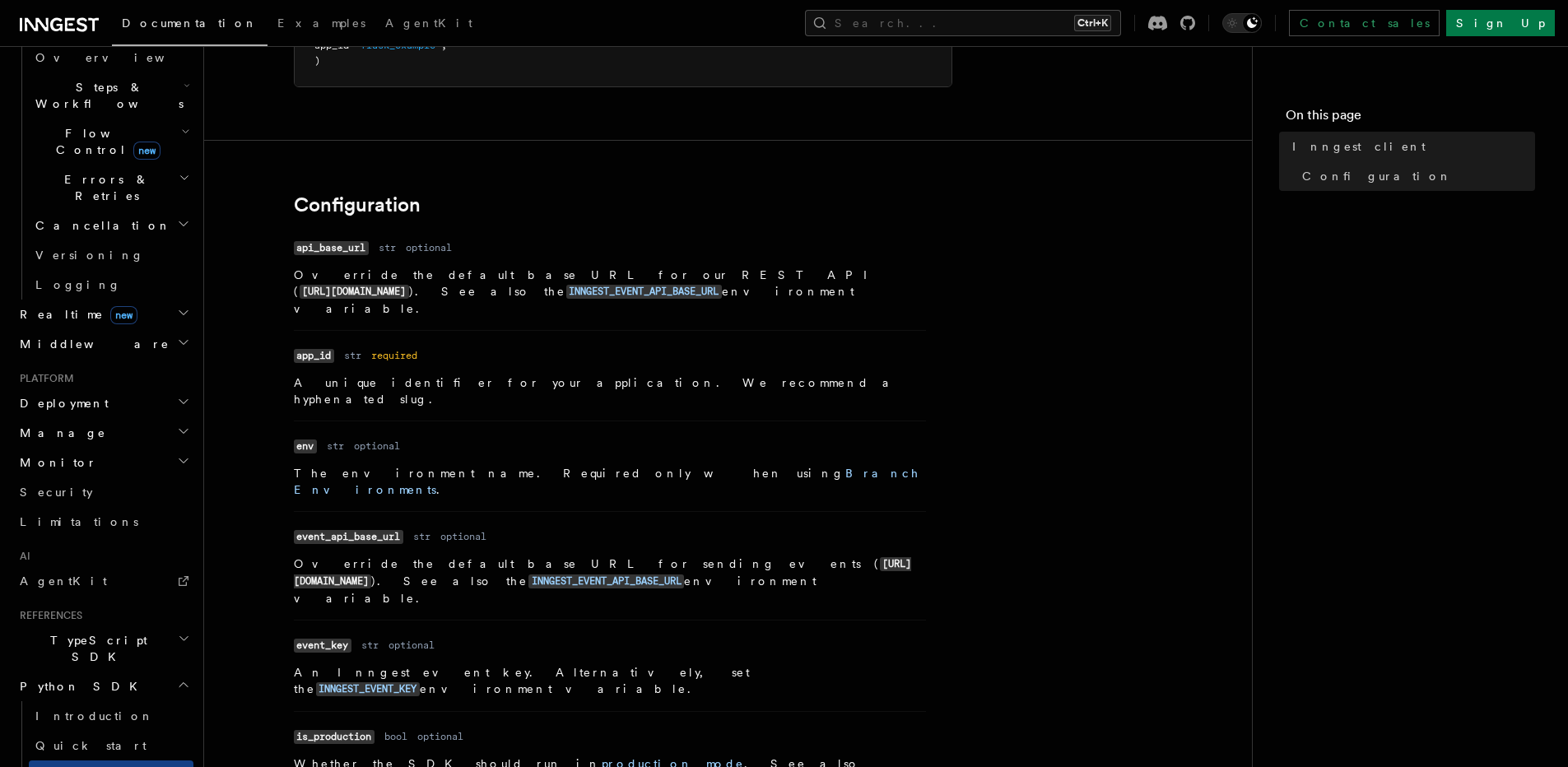
scroll to position [613, 0]
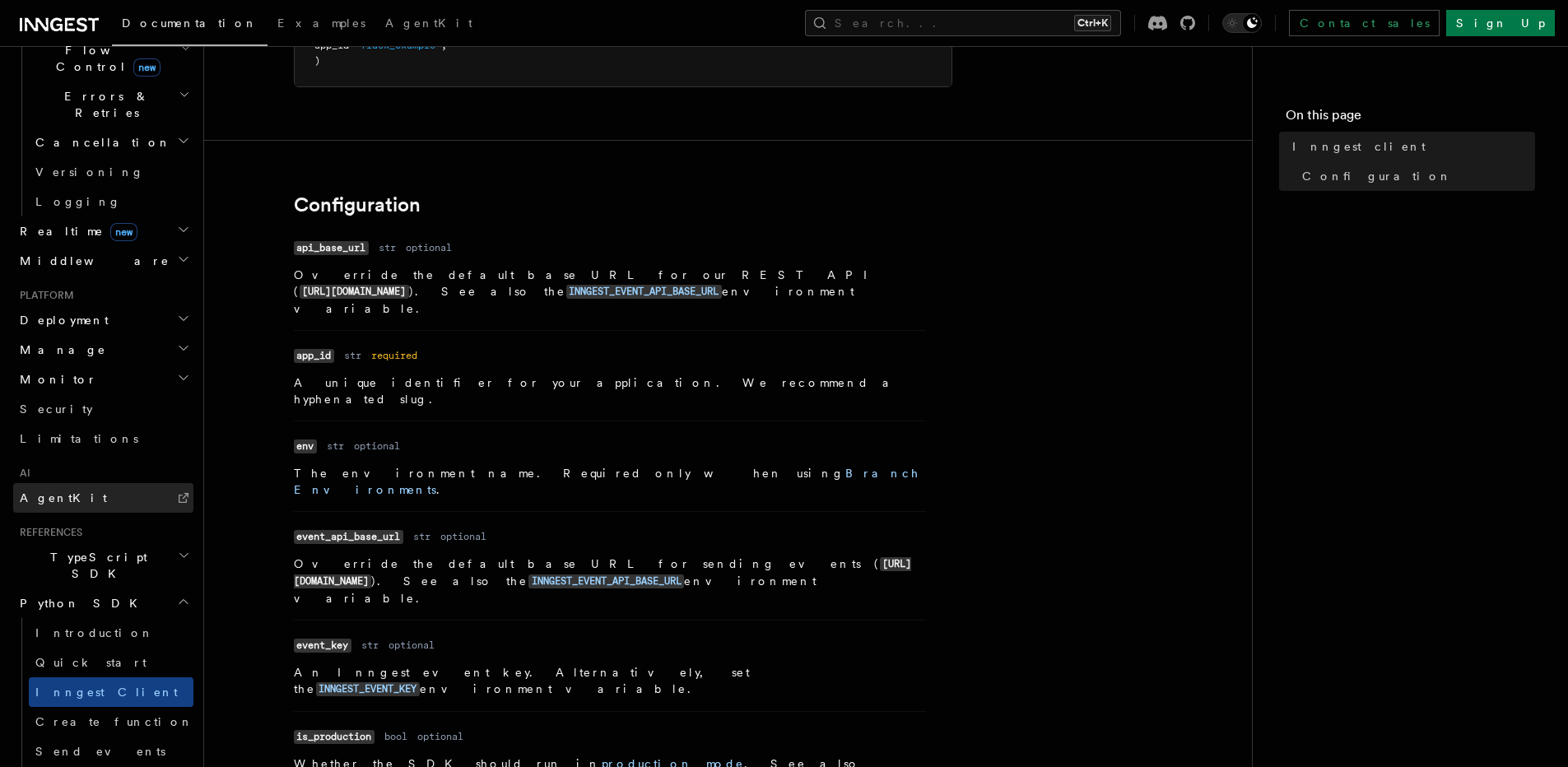
click at [63, 491] on span "AgentKit" at bounding box center [64, 498] width 87 height 13
